Goal: Feedback & Contribution: Contribute content

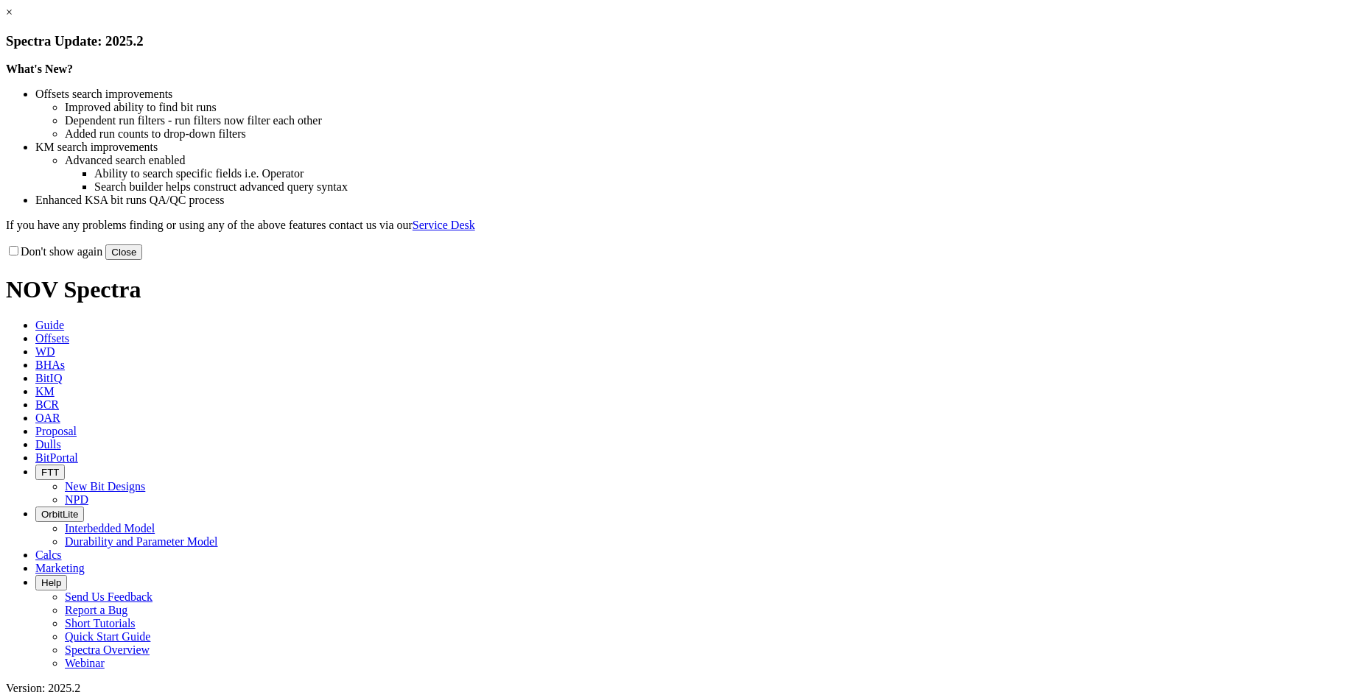
click at [142, 260] on button "Close" at bounding box center [123, 252] width 37 height 15
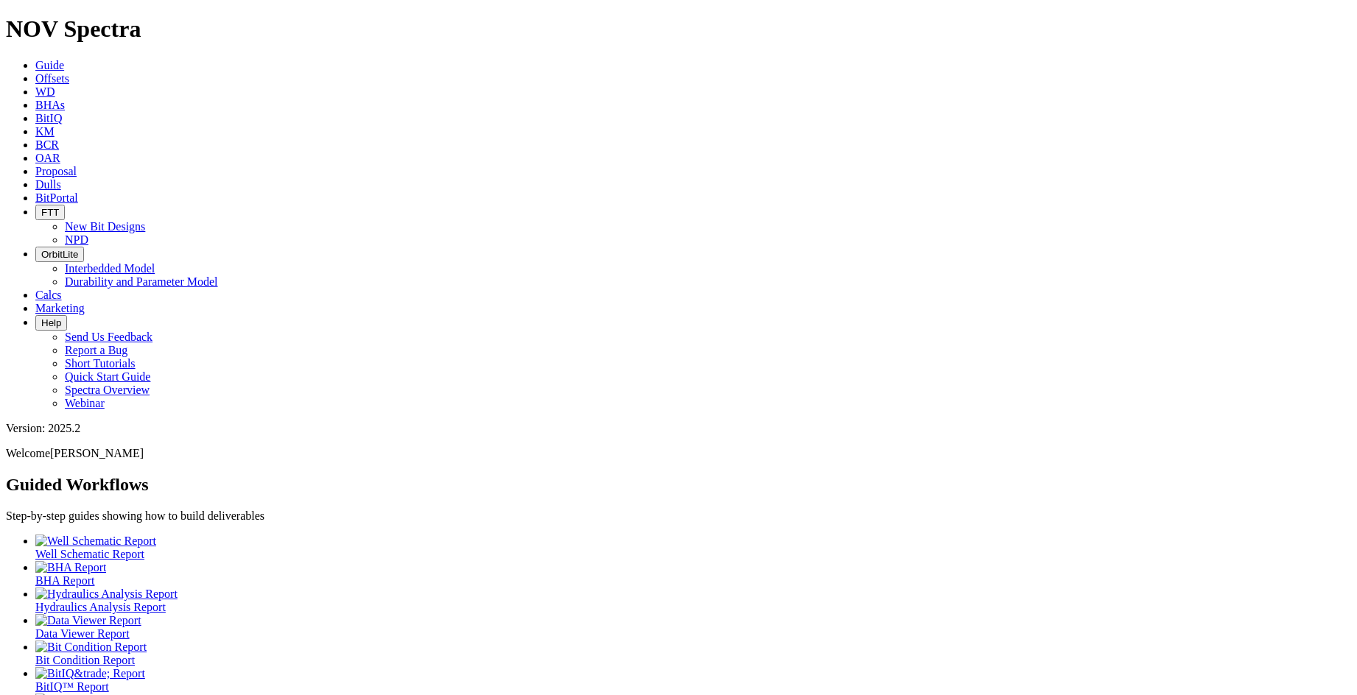
click at [61, 178] on span "Dulls" at bounding box center [48, 184] width 26 height 13
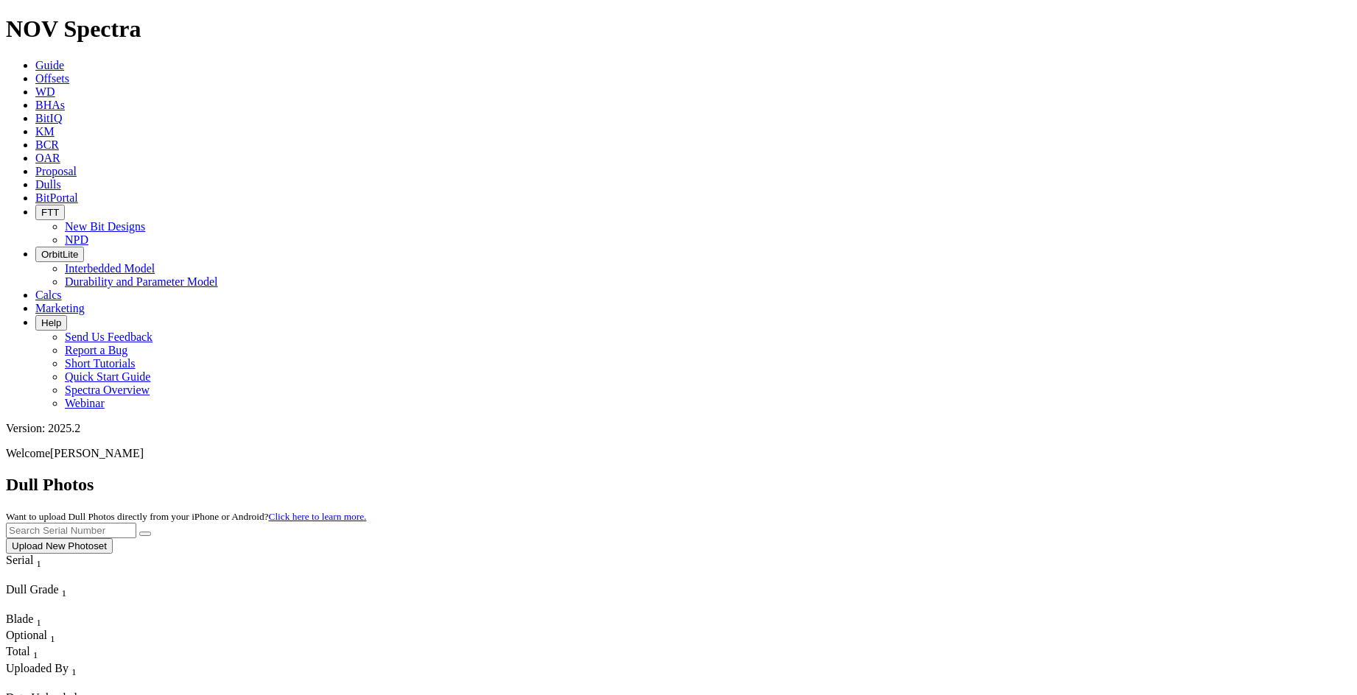
click at [136, 523] on input "text" at bounding box center [71, 530] width 130 height 15
type input "f313923"
click at [139, 532] on button "submit" at bounding box center [145, 534] width 12 height 4
click at [113, 538] on button "Upload New Photoset" at bounding box center [59, 545] width 107 height 15
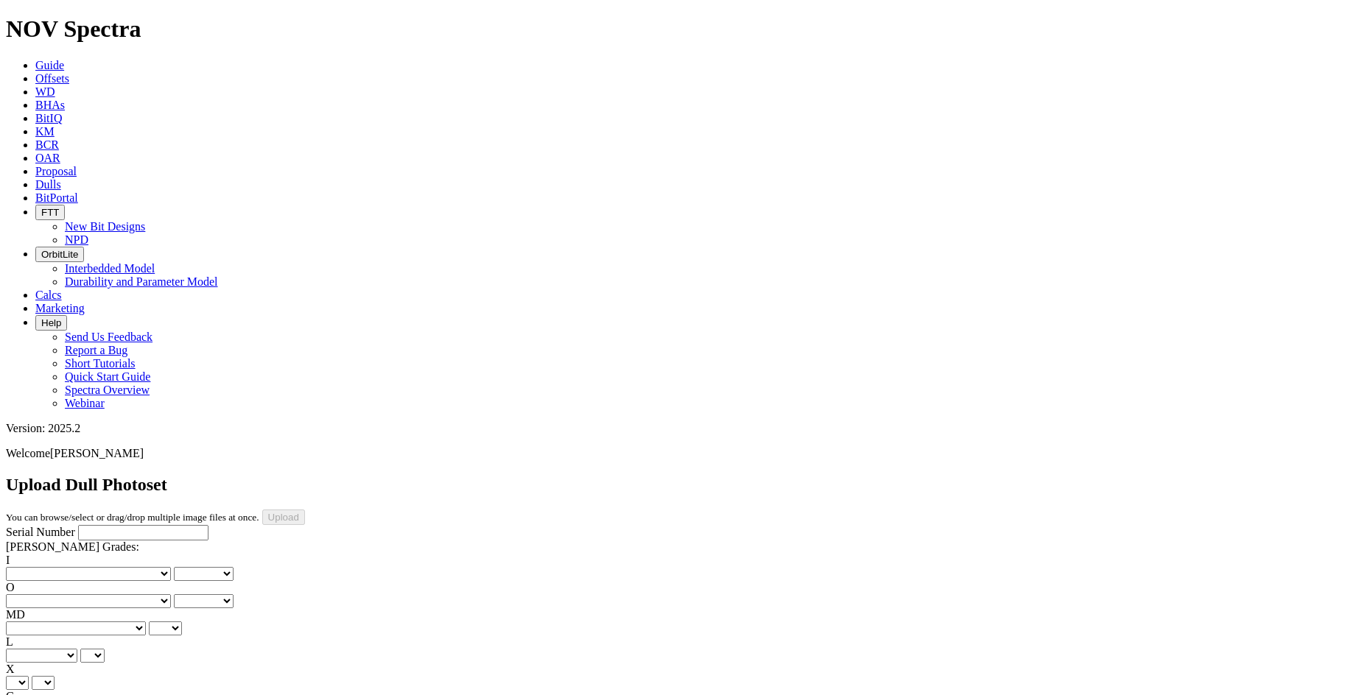
click at [78, 525] on input "Serial Number" at bounding box center [143, 532] width 130 height 15
type input "F313923"
click at [50, 567] on select "No lost, worn or damaged cutters 0 1 2 3 4 5 6 7 8 No diamond table left on any…" at bounding box center [88, 574] width 165 height 14
select select "number:0"
click at [29, 567] on select "No lost, worn or damaged cutters 0 1 2 3 4 5 6 7 8 No diamond table left on any…" at bounding box center [88, 574] width 165 height 14
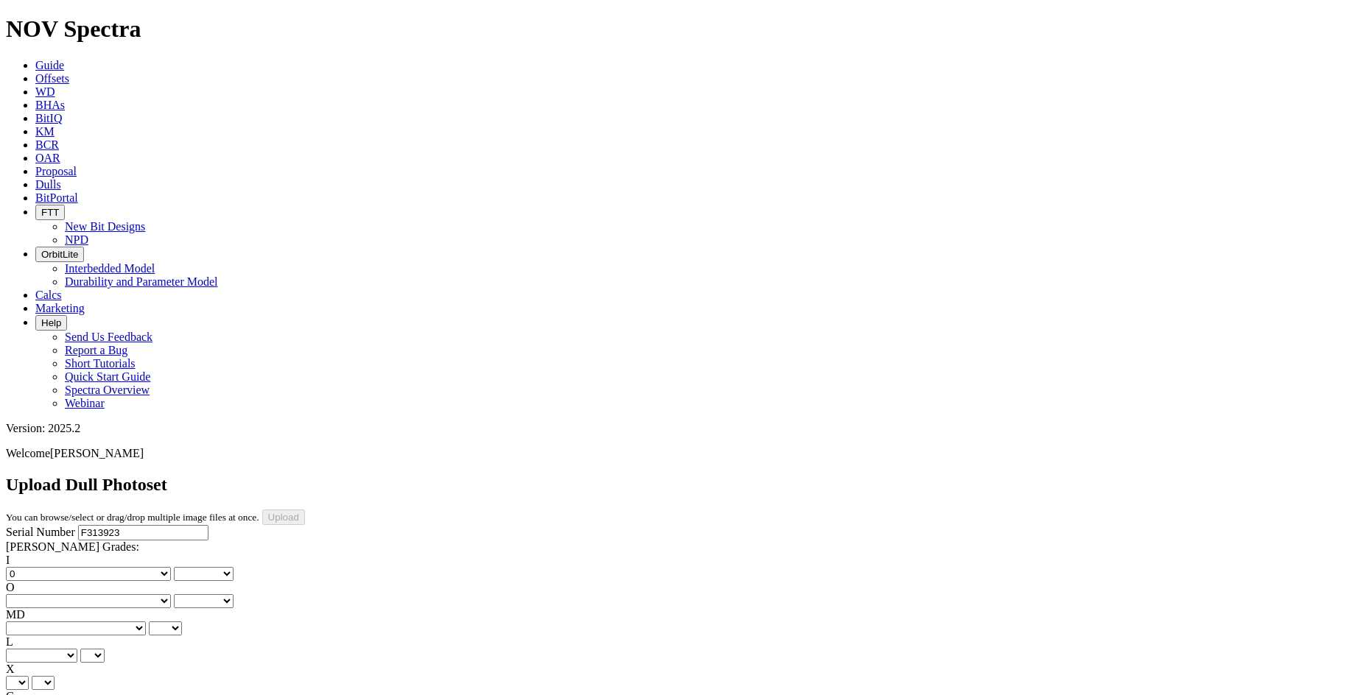
select select "number:0"
click at [145, 594] on select "No lost, worn or damaged cutters 0 1 2 3 4 5 6 7 8 No diamond table left on any…" at bounding box center [88, 601] width 165 height 14
select select "number:0"
click at [105, 594] on select "No lost, worn or damaged cutters 0 1 2 3 4 5 6 7 8 No diamond table left on any…" at bounding box center [88, 601] width 165 height 14
select select "number:0"
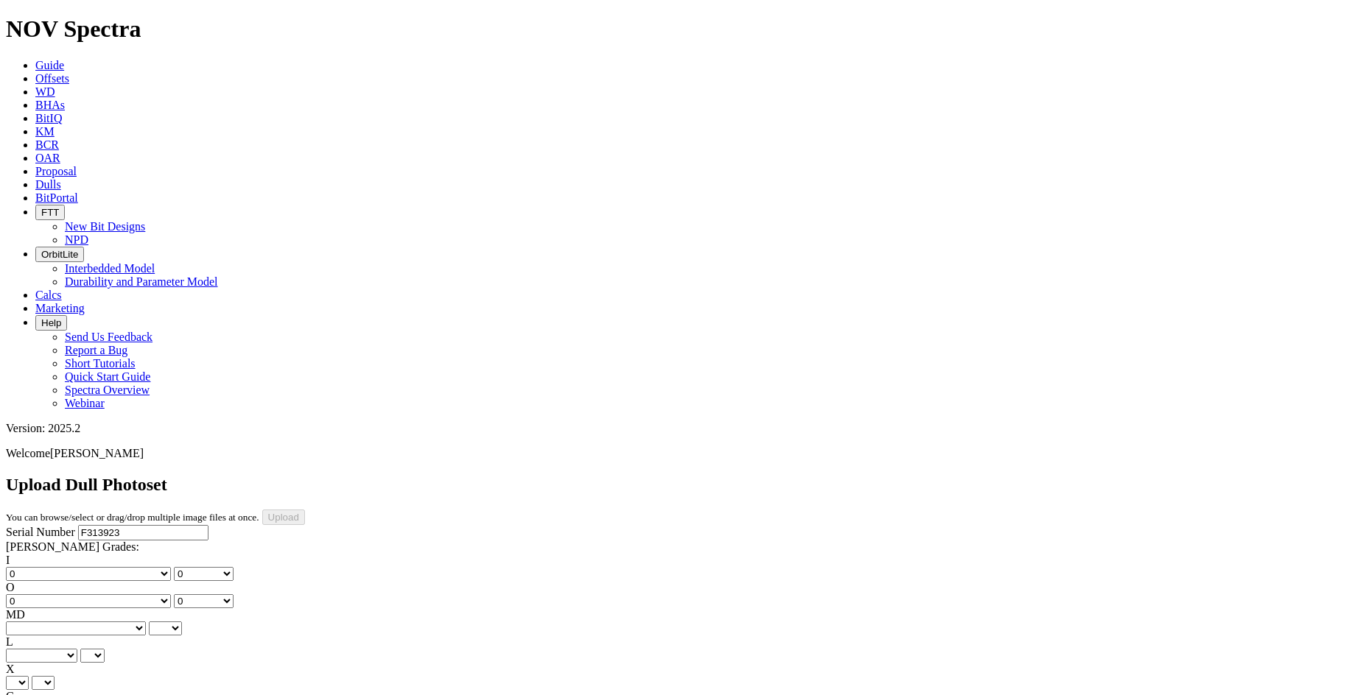
click at [64, 622] on select "BF - Bond Failure BT - Broken Teeth/Cutters BU - Balled Up Bit CR - Cored CT - …" at bounding box center [76, 629] width 140 height 14
select select "string:NO"
click at [29, 622] on select "BF - Bond Failure BT - Broken Teeth/Cutters BU - Balled Up Bit CR - Cored CT - …" at bounding box center [76, 629] width 140 height 14
select select "string:NO"
click at [77, 649] on select "A - All C - Cone G - Gauge N - Nose S - Shoulder T - Taper" at bounding box center [41, 656] width 71 height 14
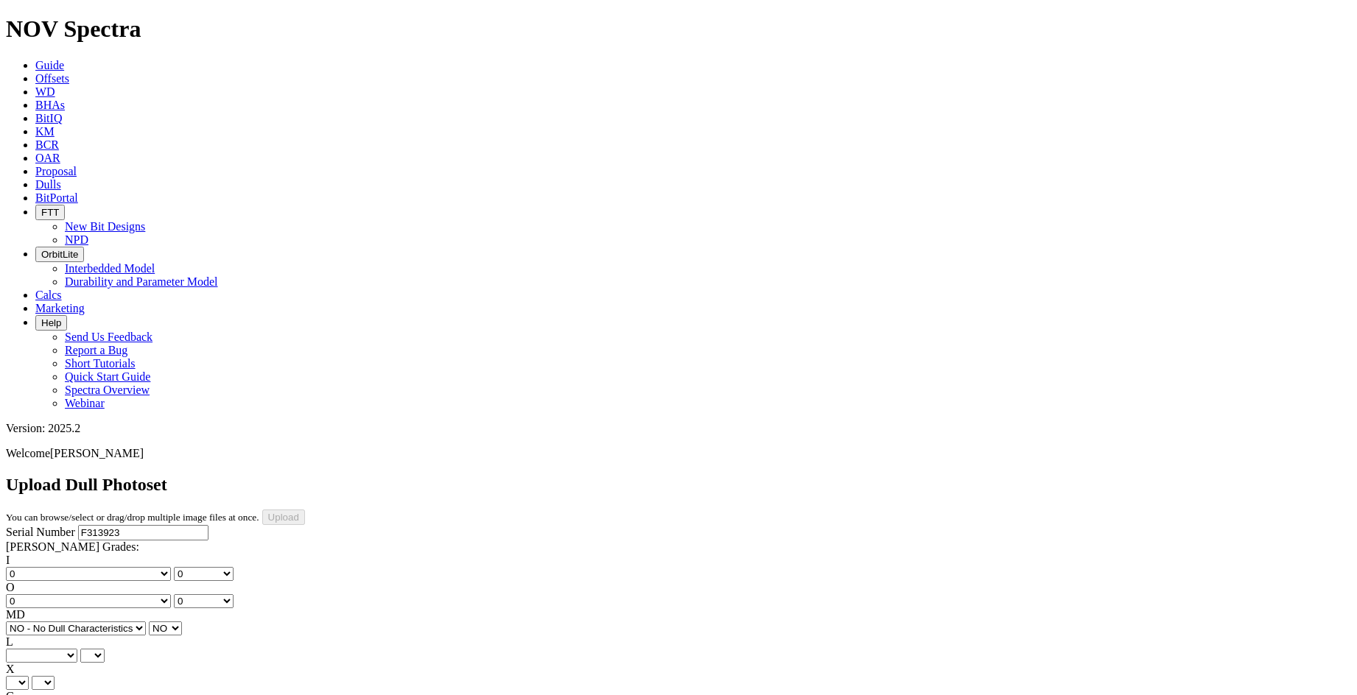
select select "string:A"
click at [77, 649] on select "A - All C - Cone G - Gauge N - Nose S - Shoulder T - Taper" at bounding box center [41, 656] width 71 height 14
select select "string:A"
click at [29, 676] on select "X" at bounding box center [17, 683] width 23 height 14
select select "string:X"
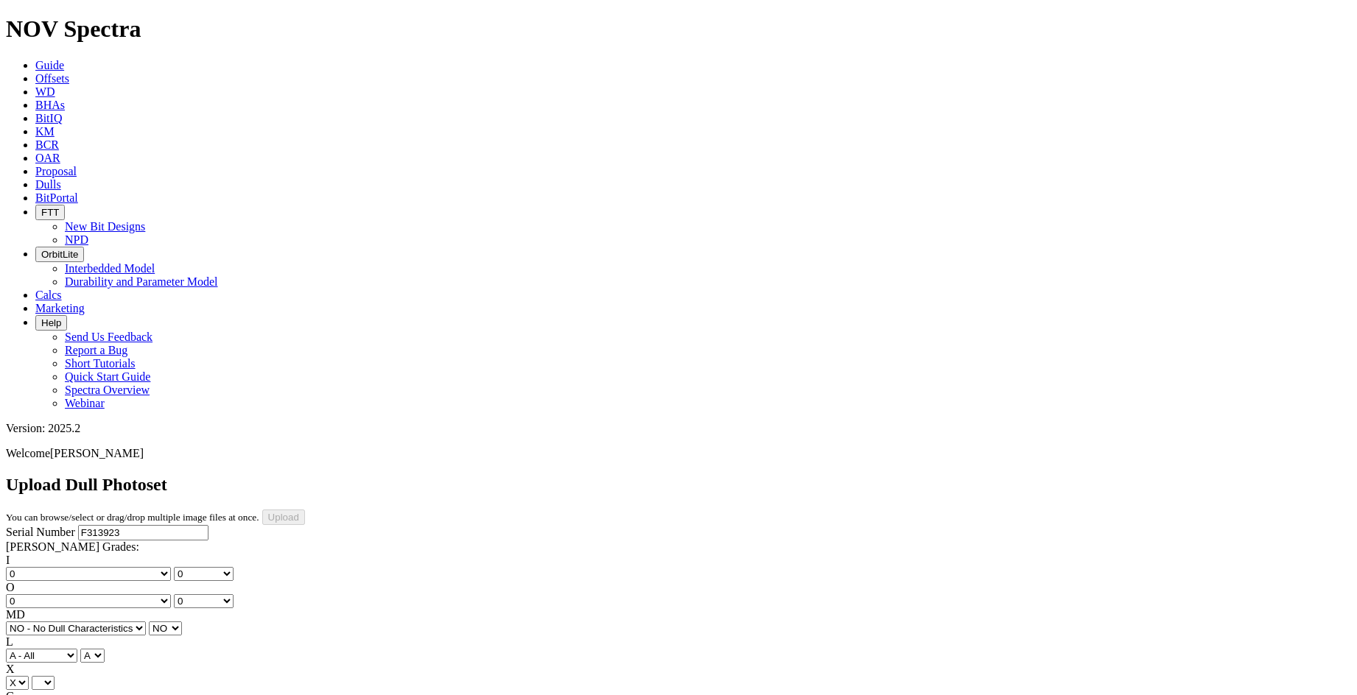
click at [29, 676] on select "X" at bounding box center [17, 683] width 23 height 14
select select "string:X"
select select "string:I"
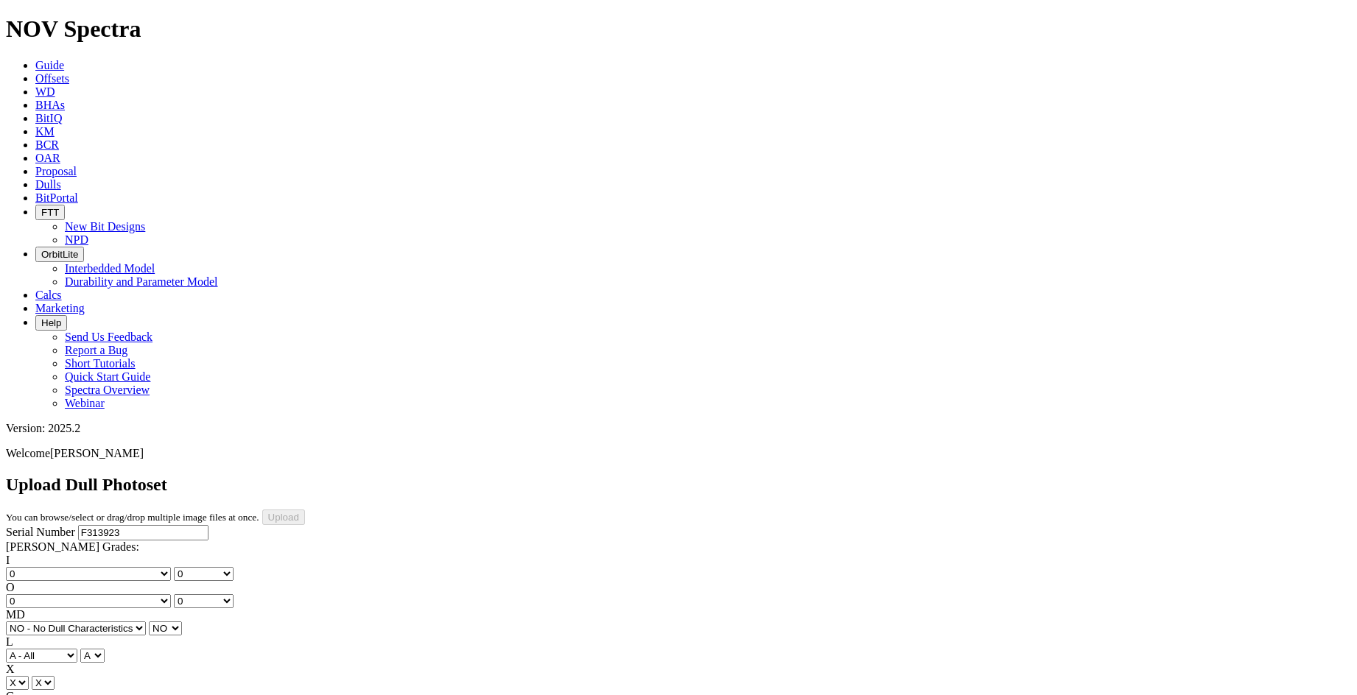
select select "string:I"
select select "string:ER"
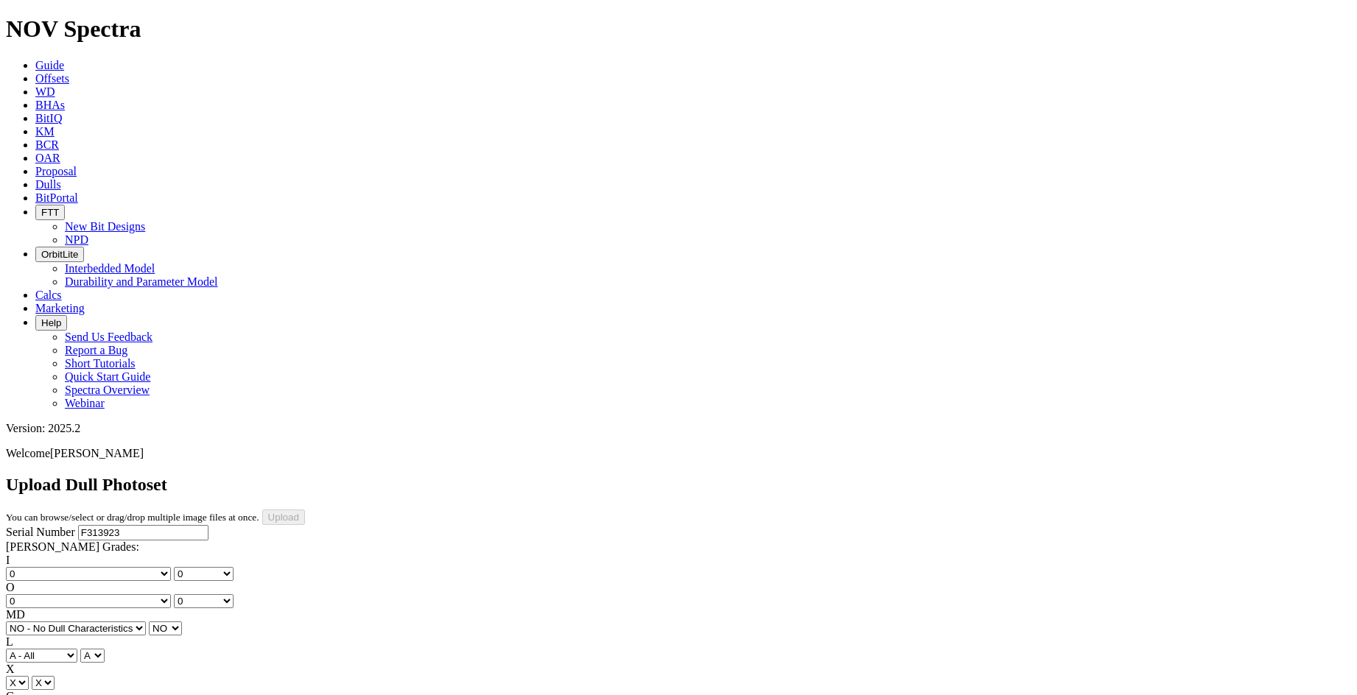
select select "string:TD"
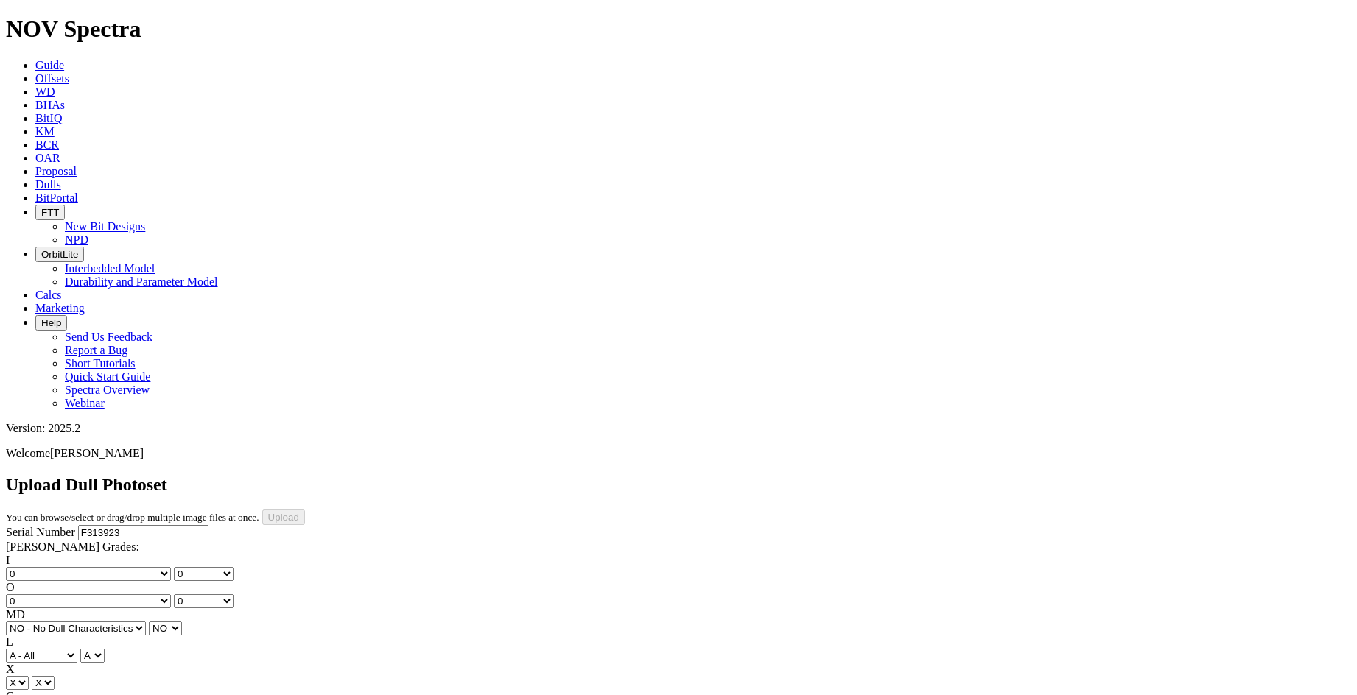
scroll to position [221, 0]
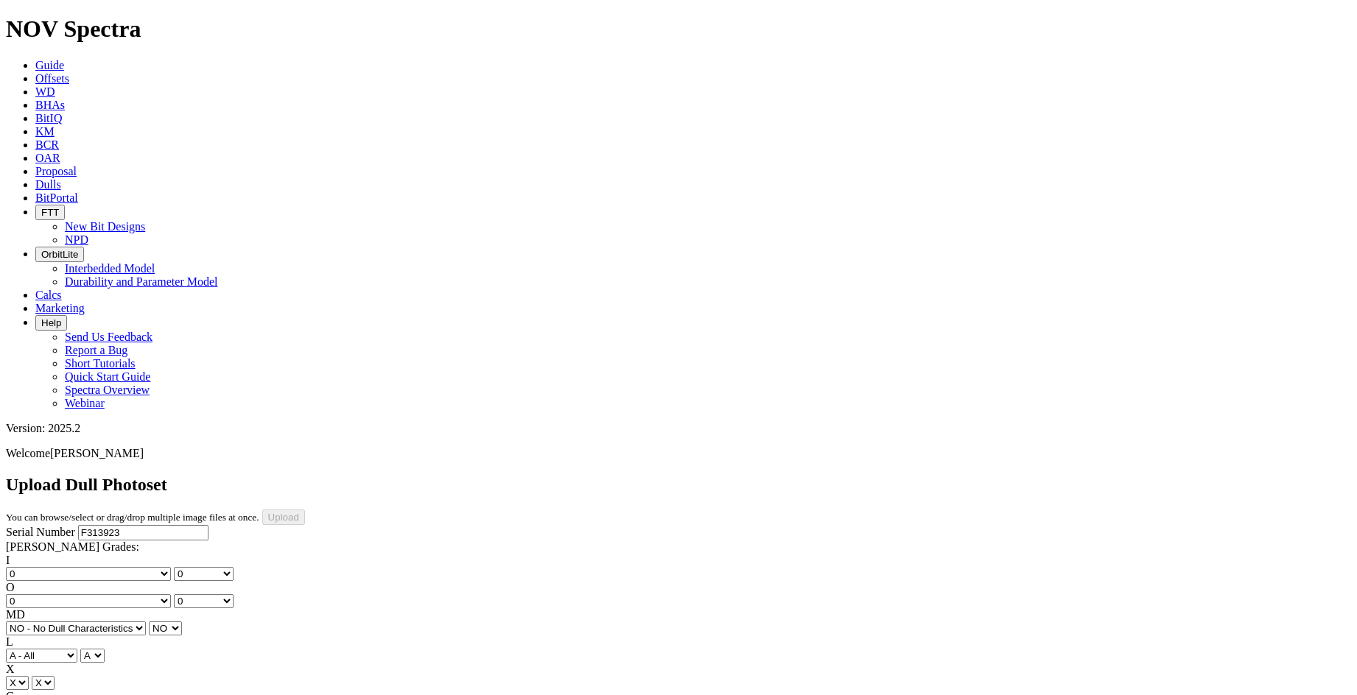
type input "[DATE]"
click at [305, 510] on input "Upload" at bounding box center [283, 517] width 43 height 15
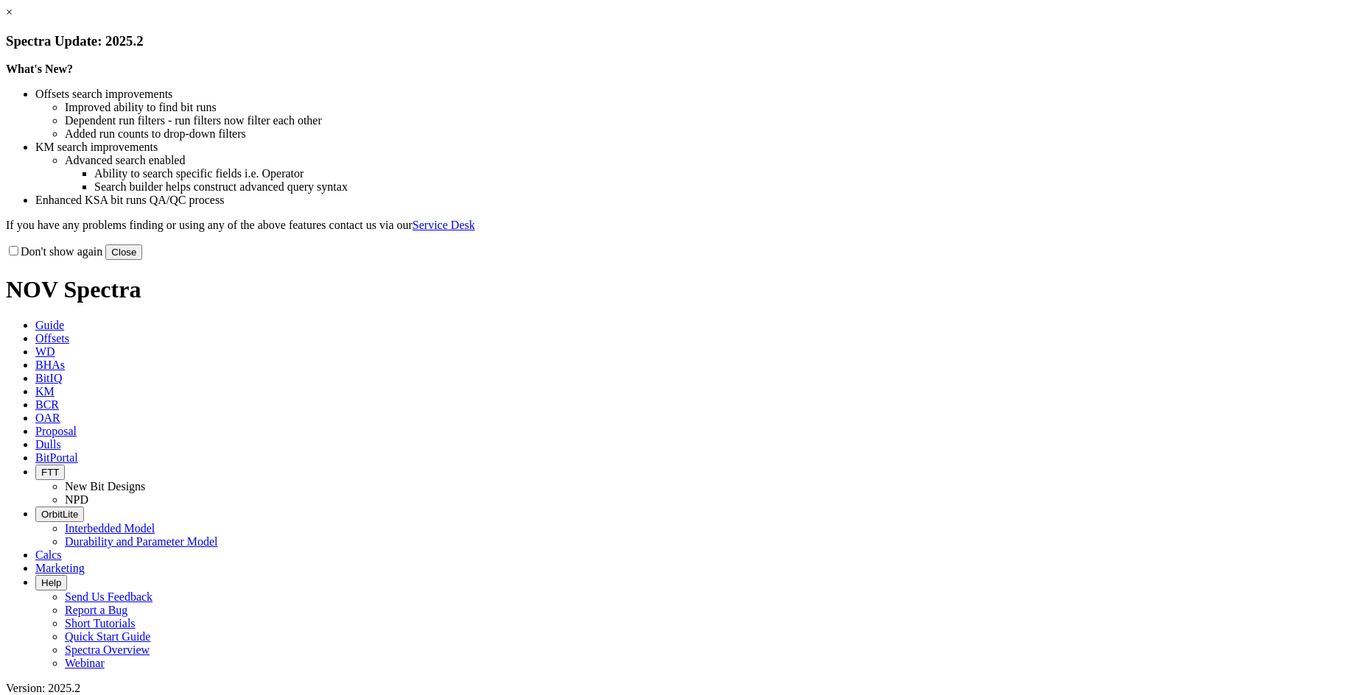
click at [142, 260] on button "Close" at bounding box center [123, 252] width 37 height 15
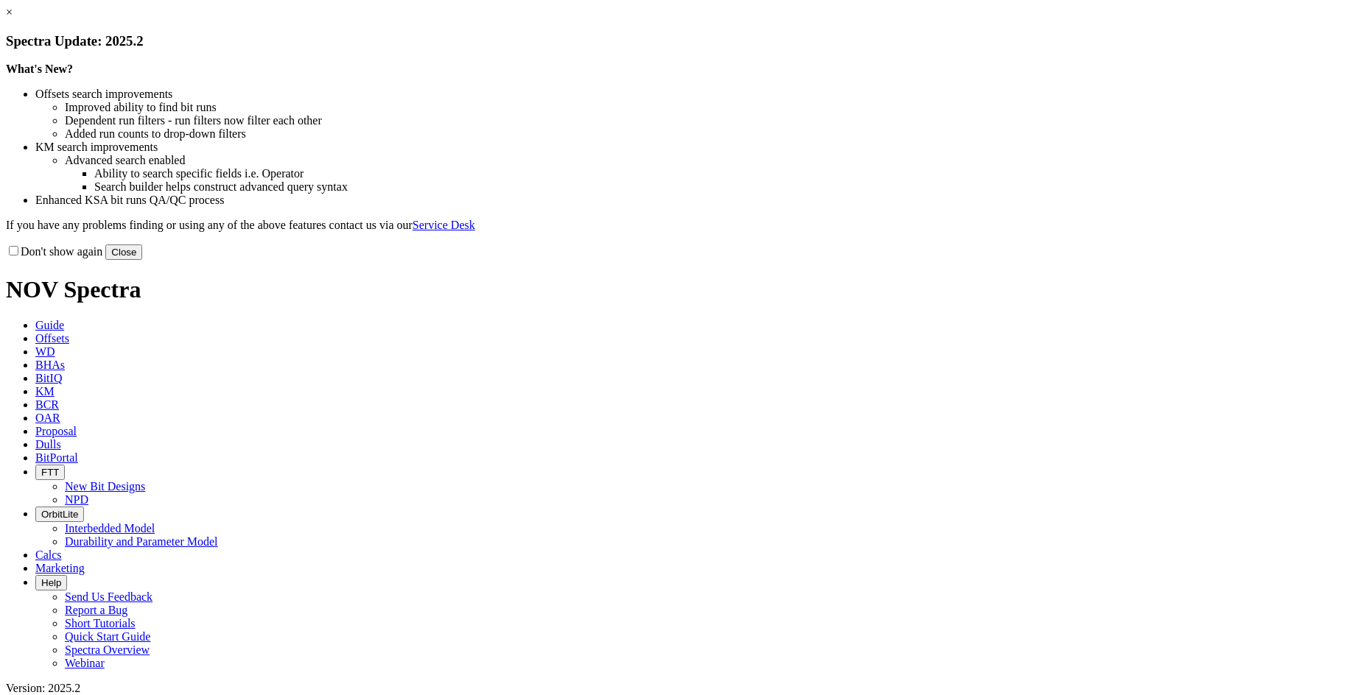
drag, startPoint x: 969, startPoint y: 407, endPoint x: 962, endPoint y: 401, distance: 8.4
click at [142, 260] on button "Close" at bounding box center [123, 252] width 37 height 15
